Goal: Communication & Community: Answer question/provide support

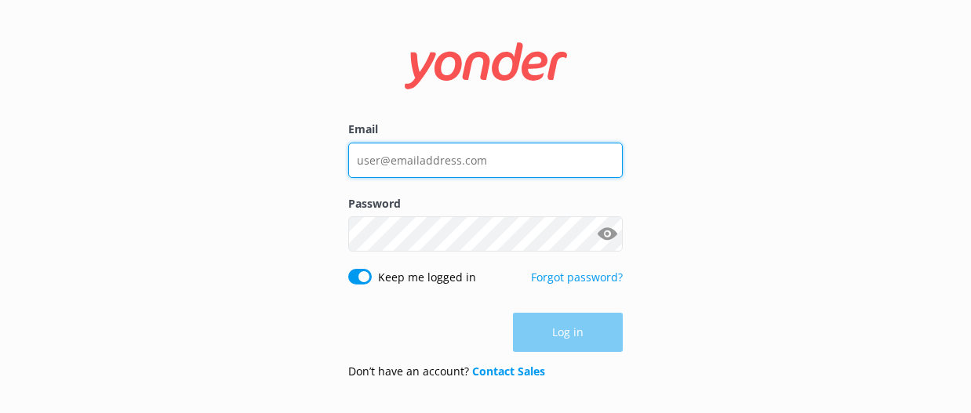
type input "[EMAIL_ADDRESS][DOMAIN_NAME]"
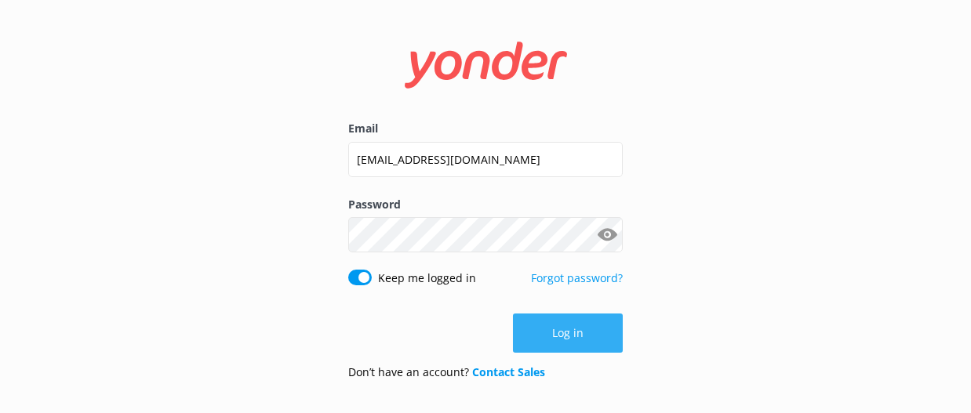
click at [571, 337] on div "Log in" at bounding box center [485, 333] width 275 height 39
click at [571, 337] on button "Log in" at bounding box center [568, 333] width 110 height 39
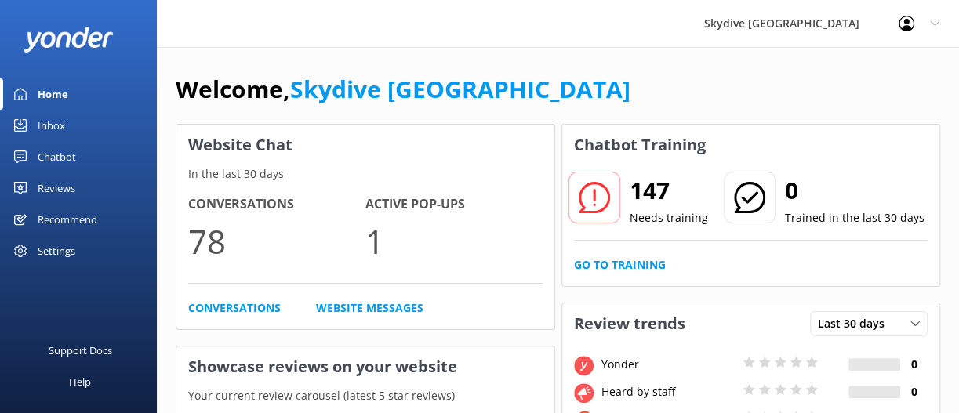
click at [93, 126] on link "Inbox" at bounding box center [78, 125] width 157 height 31
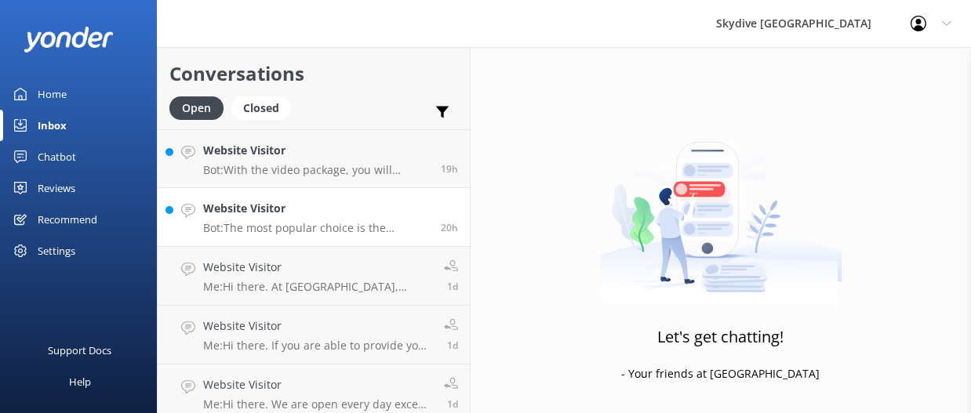
click at [344, 213] on h4 "Website Visitor" at bounding box center [316, 208] width 226 height 17
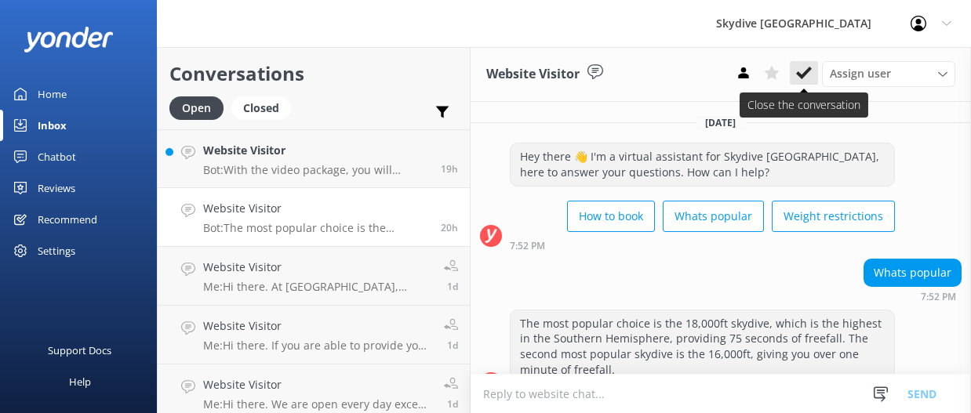
click at [802, 69] on icon at bounding box center [804, 73] width 16 height 16
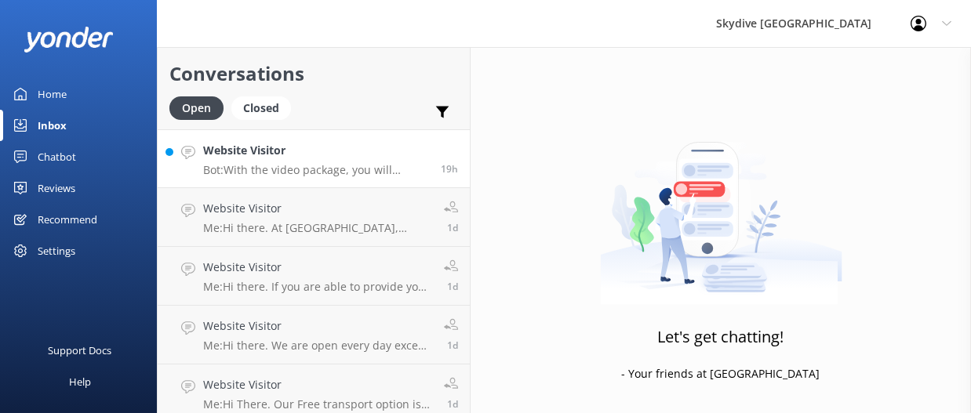
click at [329, 173] on p "Bot: With the video package, you will receive several videos: a full-length vid…" at bounding box center [316, 170] width 226 height 14
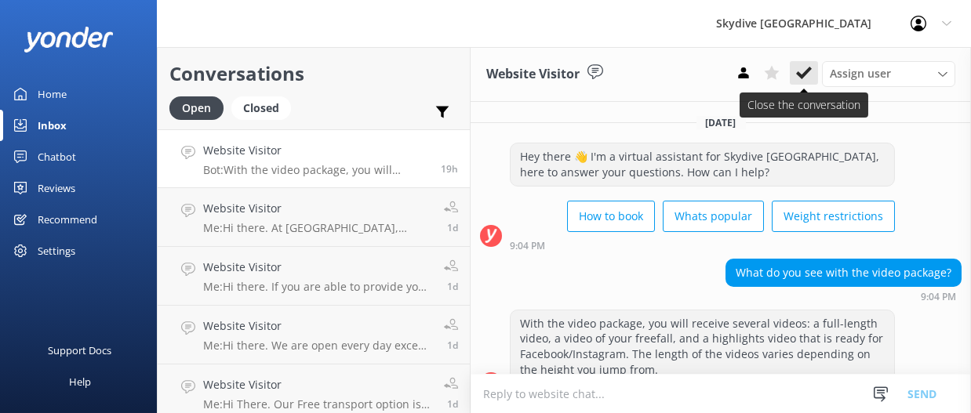
click at [803, 75] on use at bounding box center [804, 73] width 16 height 13
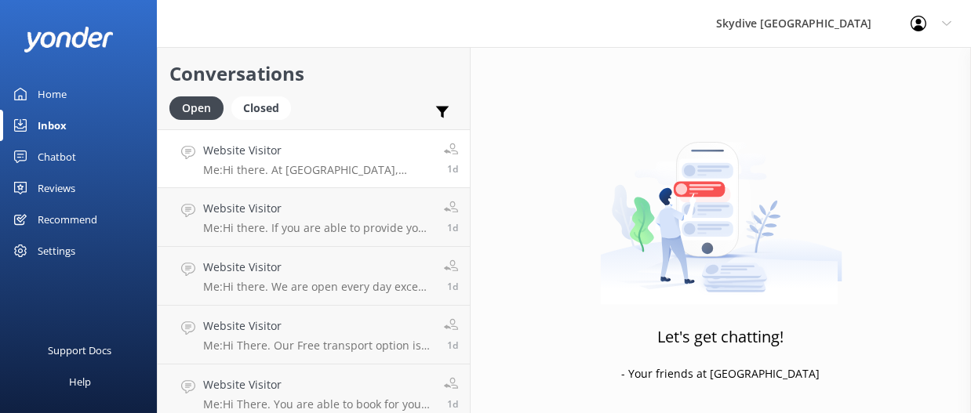
click at [360, 158] on h4 "Website Visitor" at bounding box center [317, 150] width 229 height 17
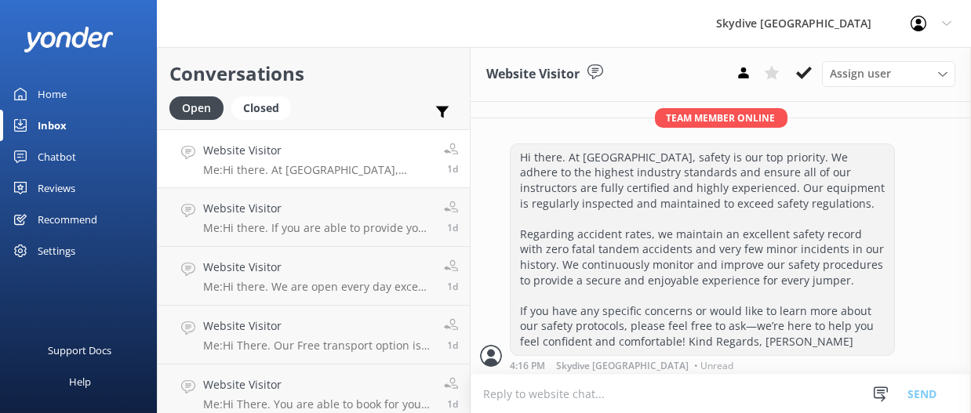
scroll to position [421, 0]
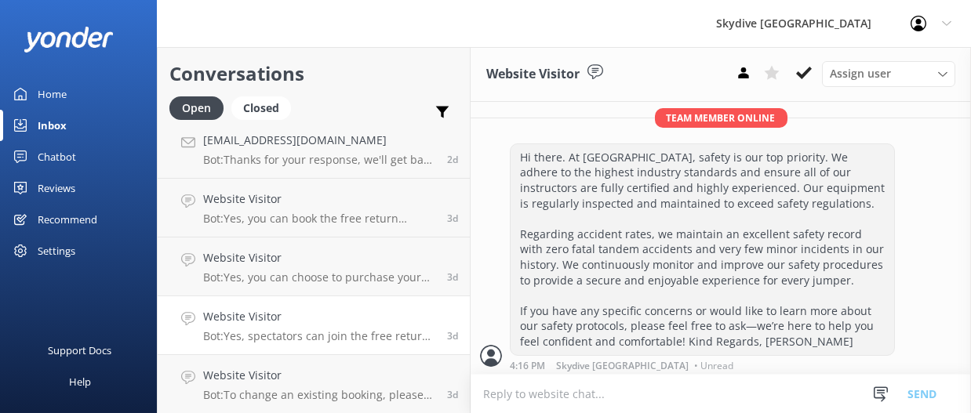
click at [309, 353] on link "Website Visitor Bot: Yes, spectators can join the free return transport from Au…" at bounding box center [314, 326] width 312 height 59
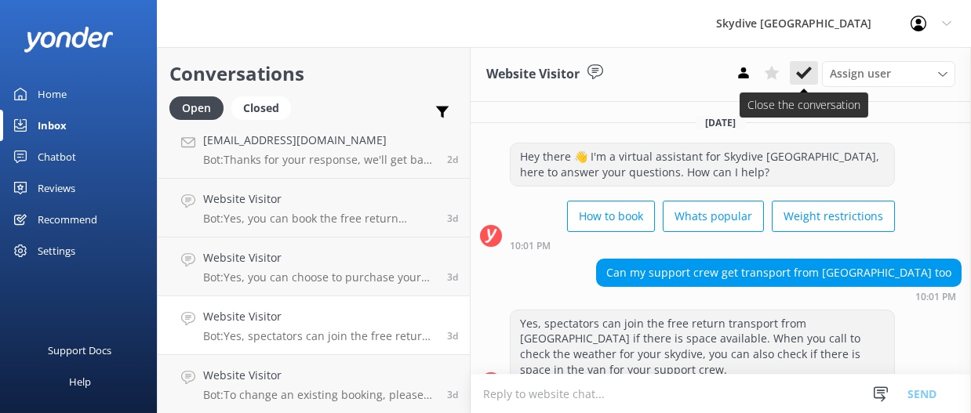
click at [807, 76] on icon at bounding box center [804, 73] width 16 height 16
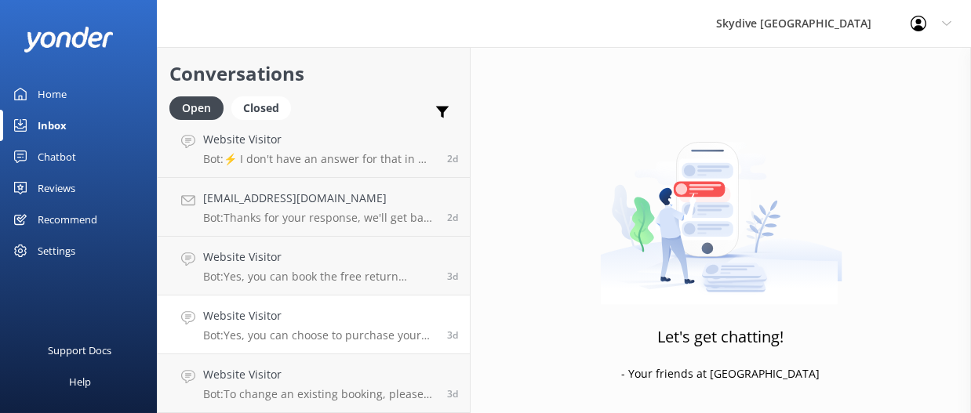
scroll to position [362, 0]
click at [377, 394] on p "Bot: To change an existing booking, please forward your skydive booking confirm…" at bounding box center [319, 395] width 232 height 14
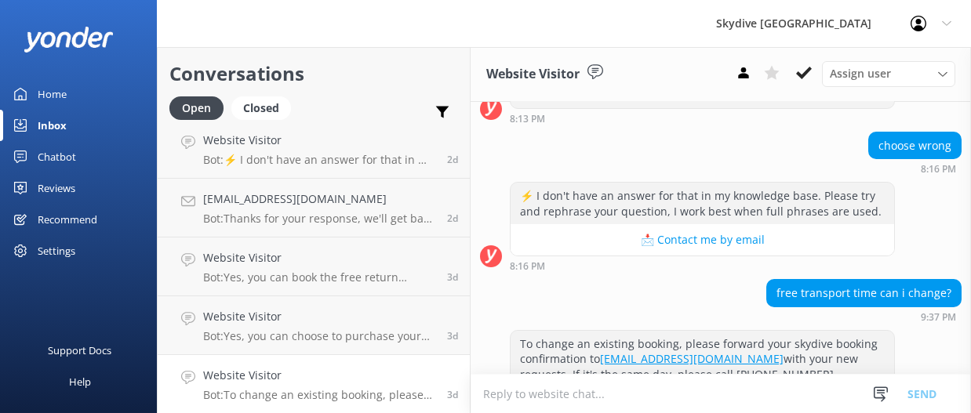
scroll to position [426, 0]
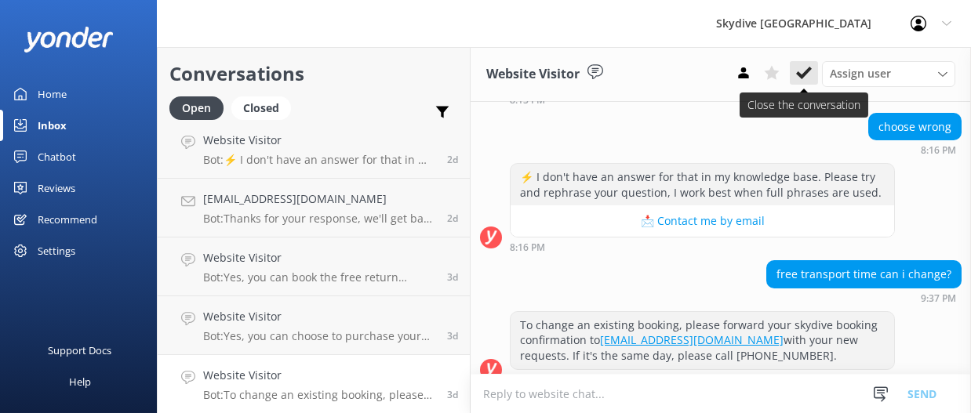
click at [805, 75] on use at bounding box center [804, 73] width 16 height 13
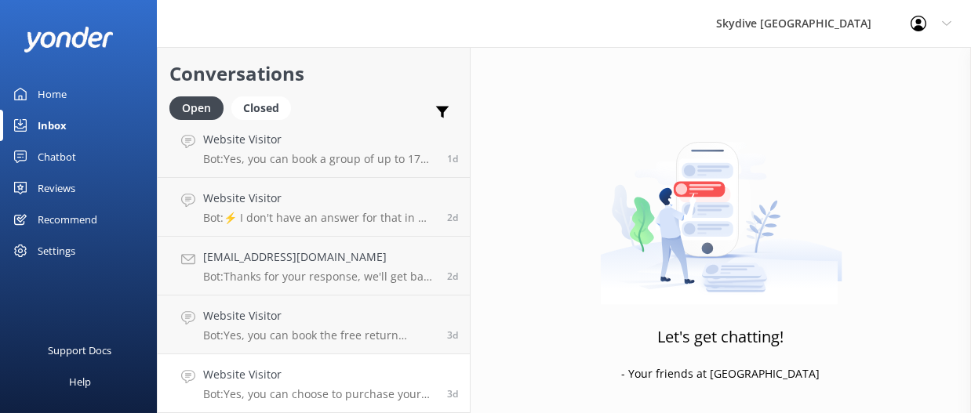
scroll to position [304, 0]
click at [345, 376] on h4 "Website Visitor" at bounding box center [319, 375] width 232 height 17
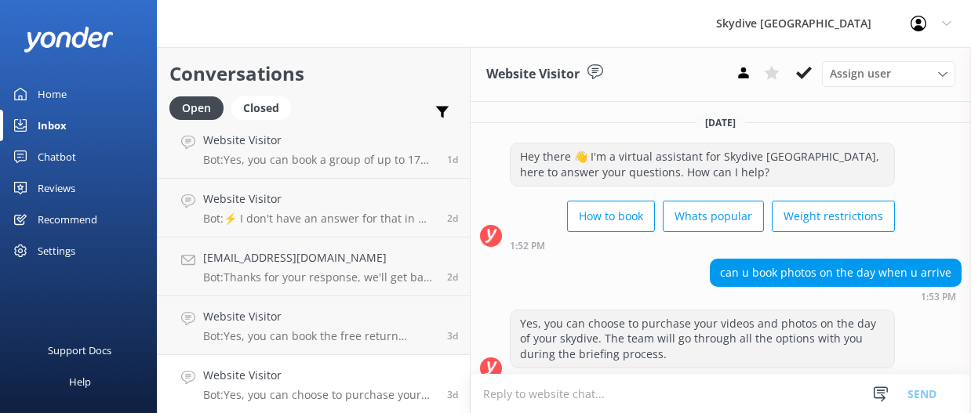
scroll to position [15, 0]
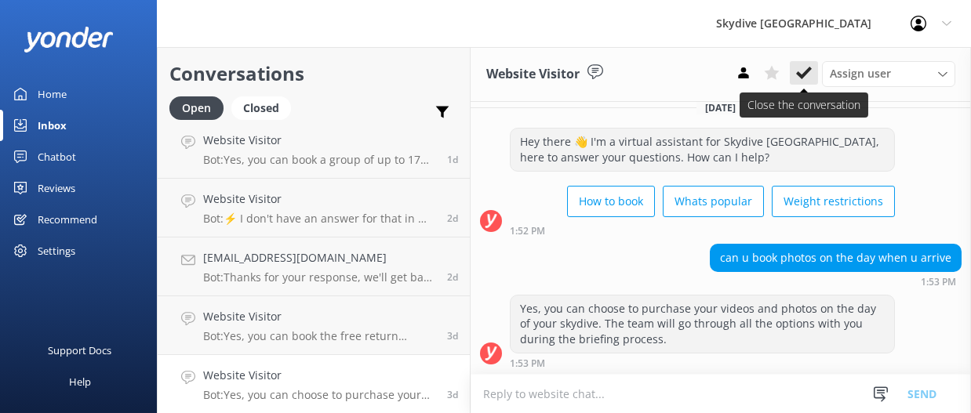
click at [809, 82] on button at bounding box center [804, 73] width 28 height 24
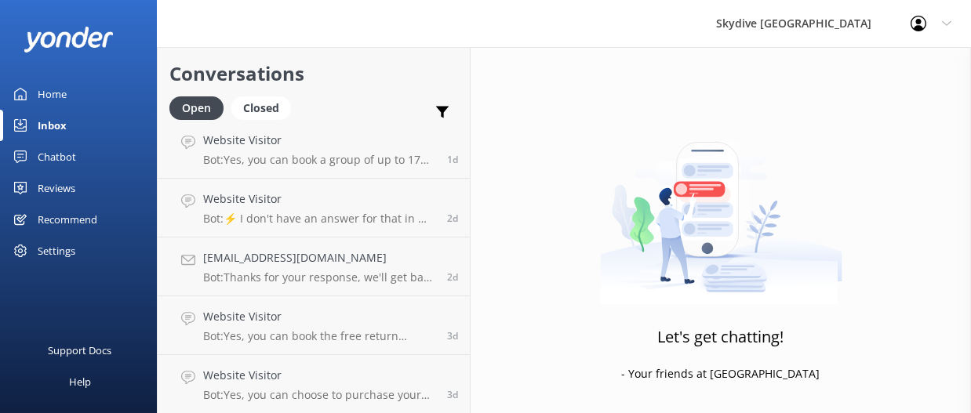
scroll to position [245, 0]
click at [373, 370] on h4 "Website Visitor" at bounding box center [319, 375] width 232 height 17
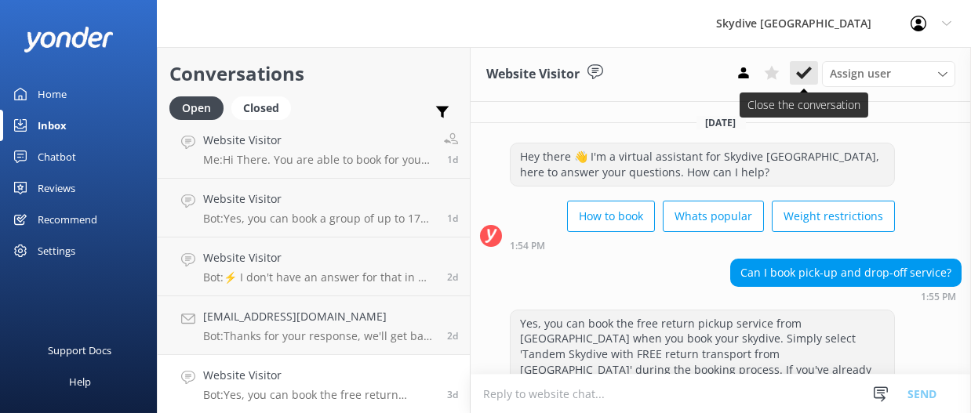
click at [795, 67] on button at bounding box center [804, 73] width 28 height 24
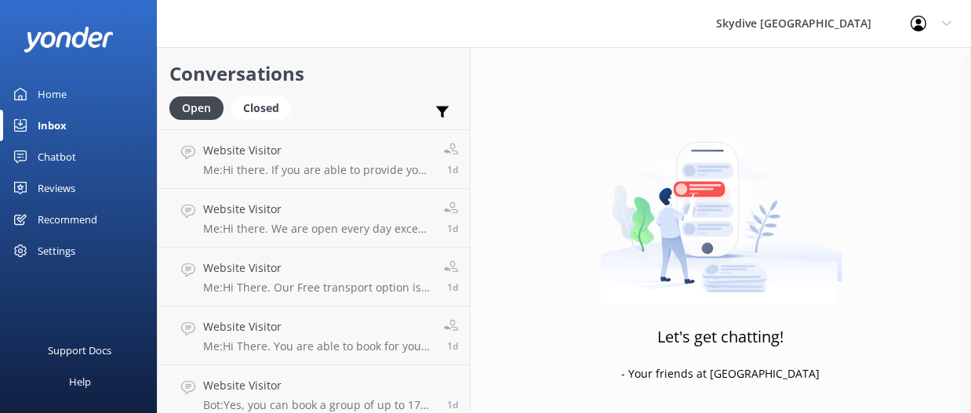
scroll to position [187, 0]
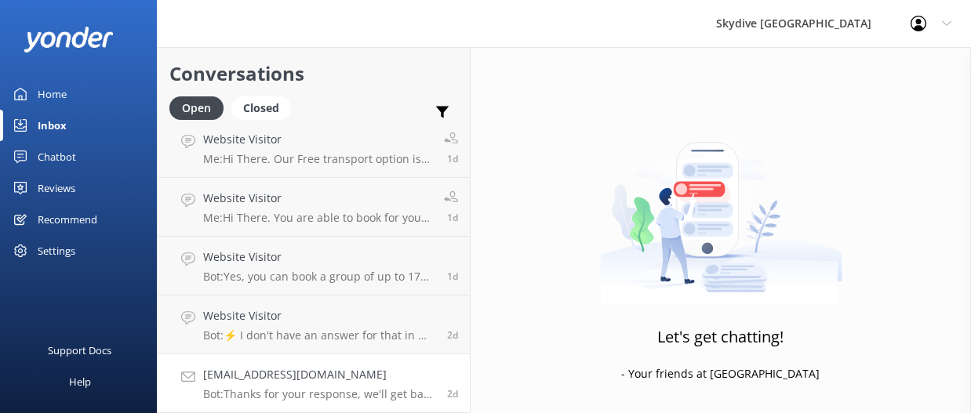
click at [333, 364] on link "alexphilippamurray@gmail.com Bot: Thanks for your response, we'll get back to y…" at bounding box center [314, 384] width 312 height 59
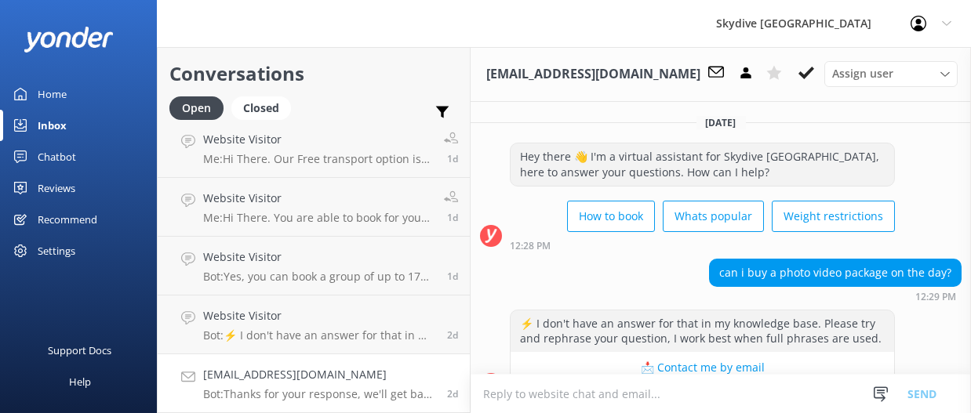
scroll to position [240, 0]
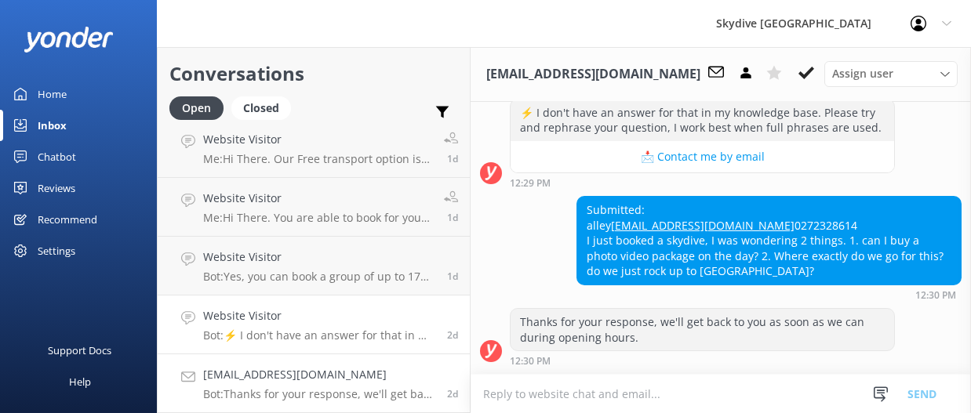
click at [344, 319] on h4 "Website Visitor" at bounding box center [319, 316] width 232 height 17
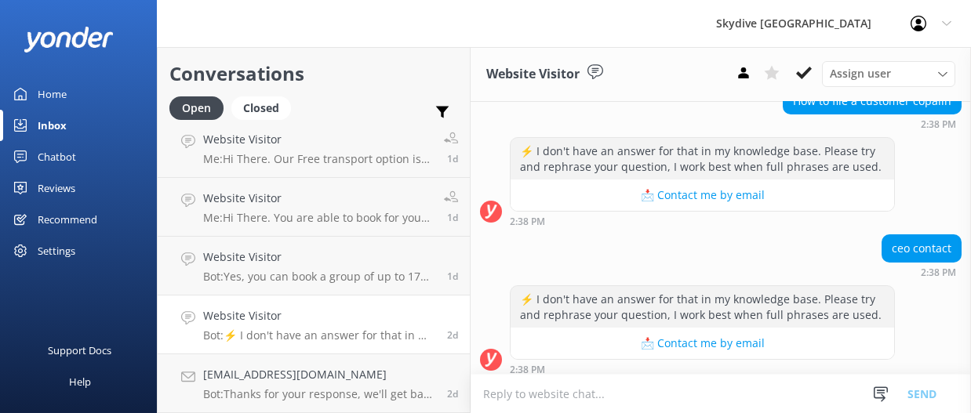
scroll to position [220, 0]
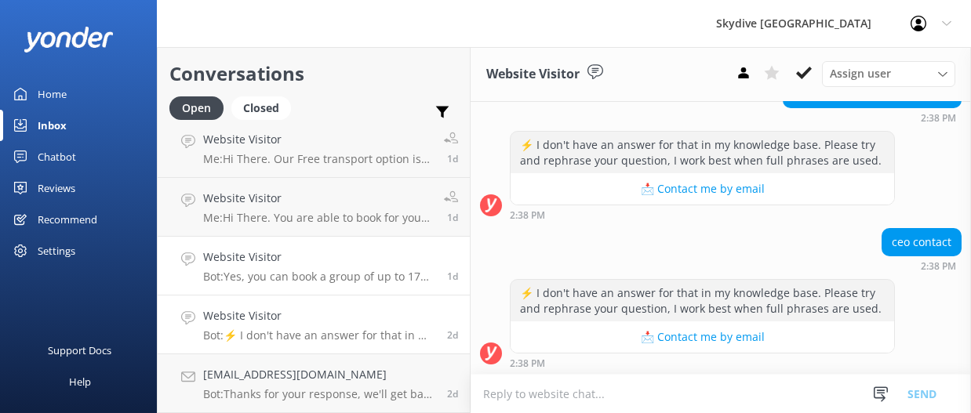
click at [353, 274] on p "Bot: Yes, you can book a group of up to 17 people for a 13,000ft skydive. Our s…" at bounding box center [319, 277] width 232 height 14
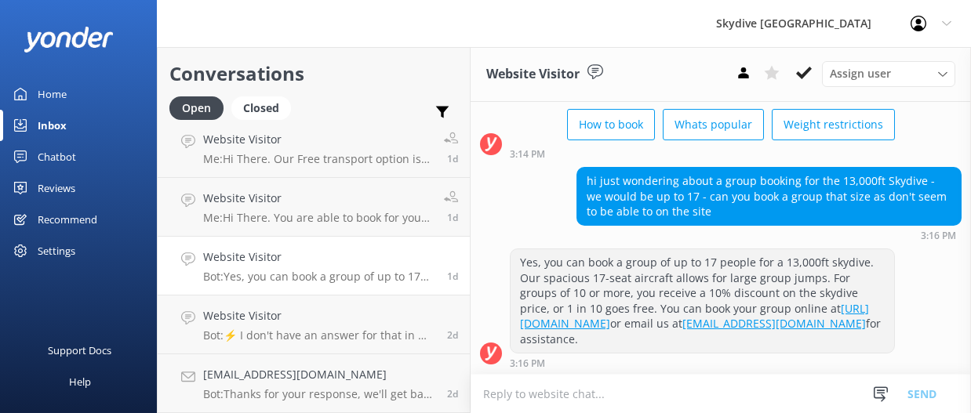
scroll to position [91, 0]
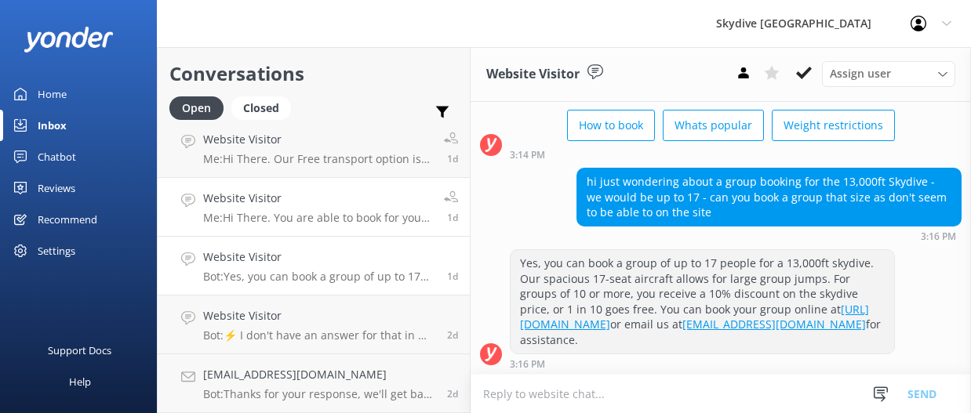
click at [352, 213] on p "Me: Hi There. You are able to book for your High Altitude Endorsement on our we…" at bounding box center [317, 218] width 229 height 14
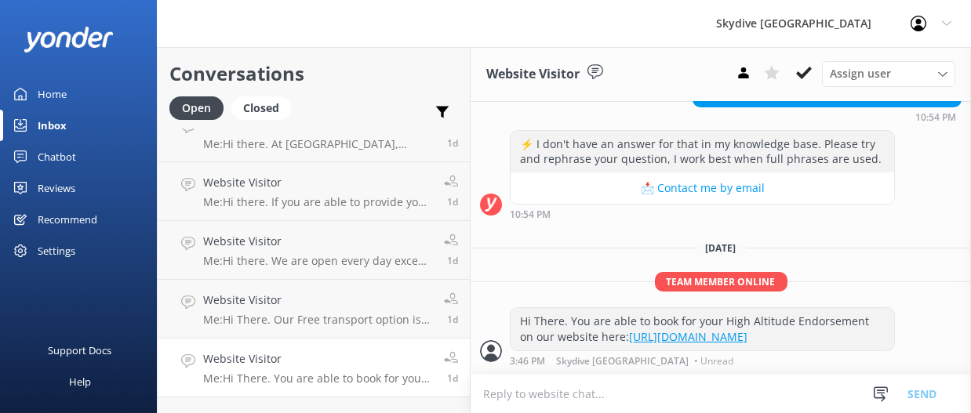
scroll to position [25, 0]
click at [323, 297] on h4 "Website Visitor" at bounding box center [317, 301] width 229 height 17
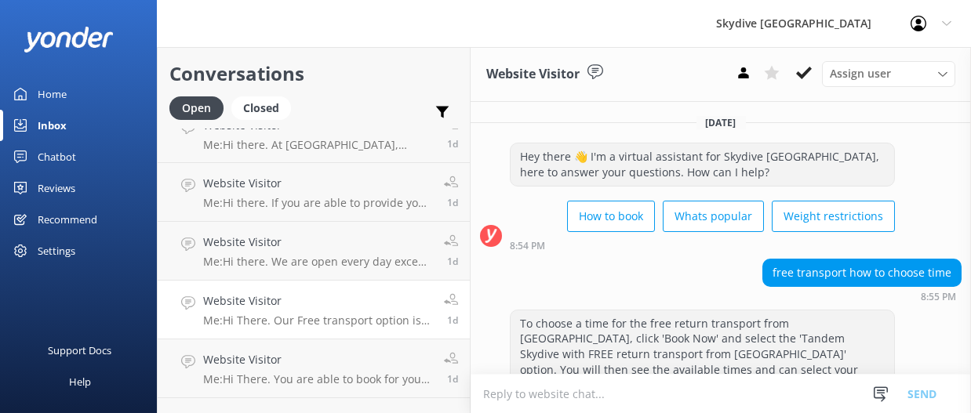
scroll to position [207, 0]
